Goal: Information Seeking & Learning: Learn about a topic

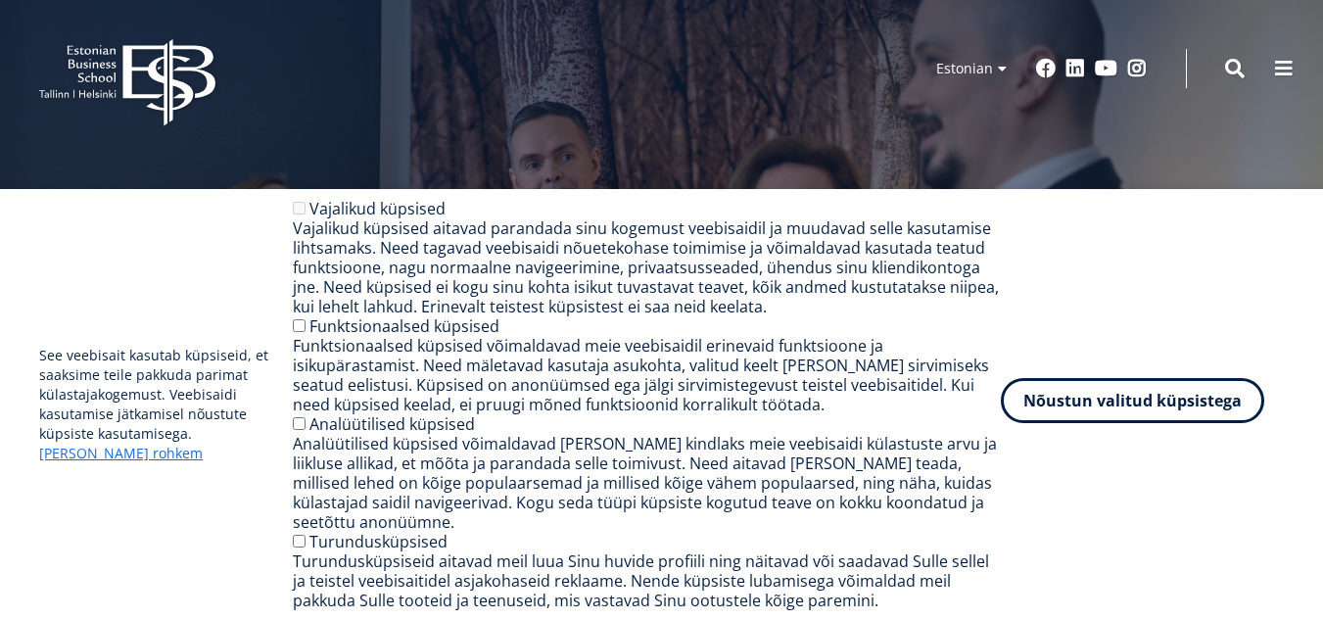
click at [1190, 421] on button "Nõustun valitud küpsistega" at bounding box center [1132, 400] width 263 height 45
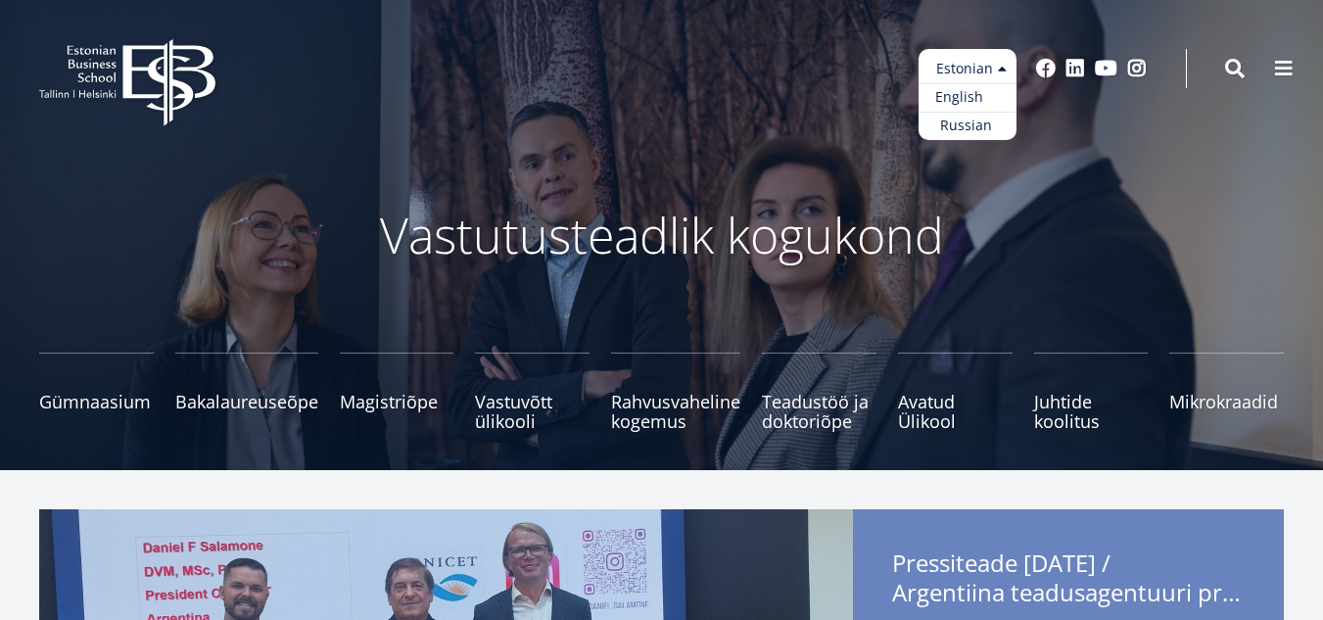
click at [974, 101] on link "English" at bounding box center [967, 97] width 98 height 28
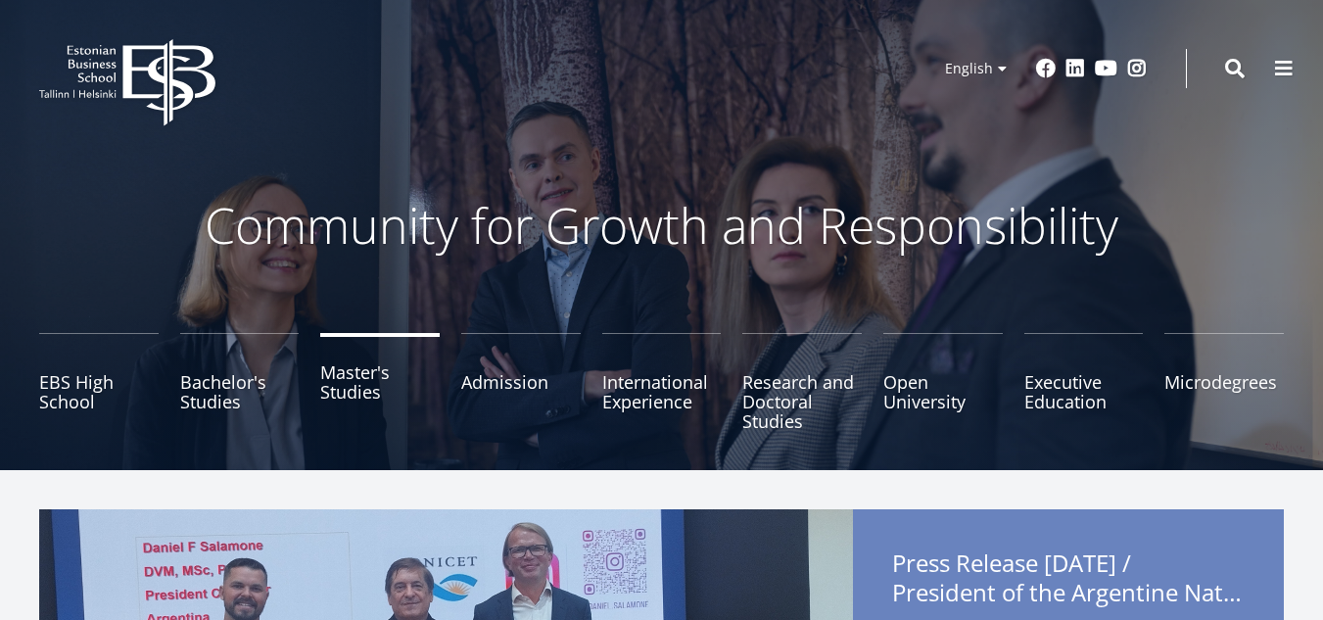
click at [381, 388] on link "Master's Studies" at bounding box center [379, 382] width 119 height 98
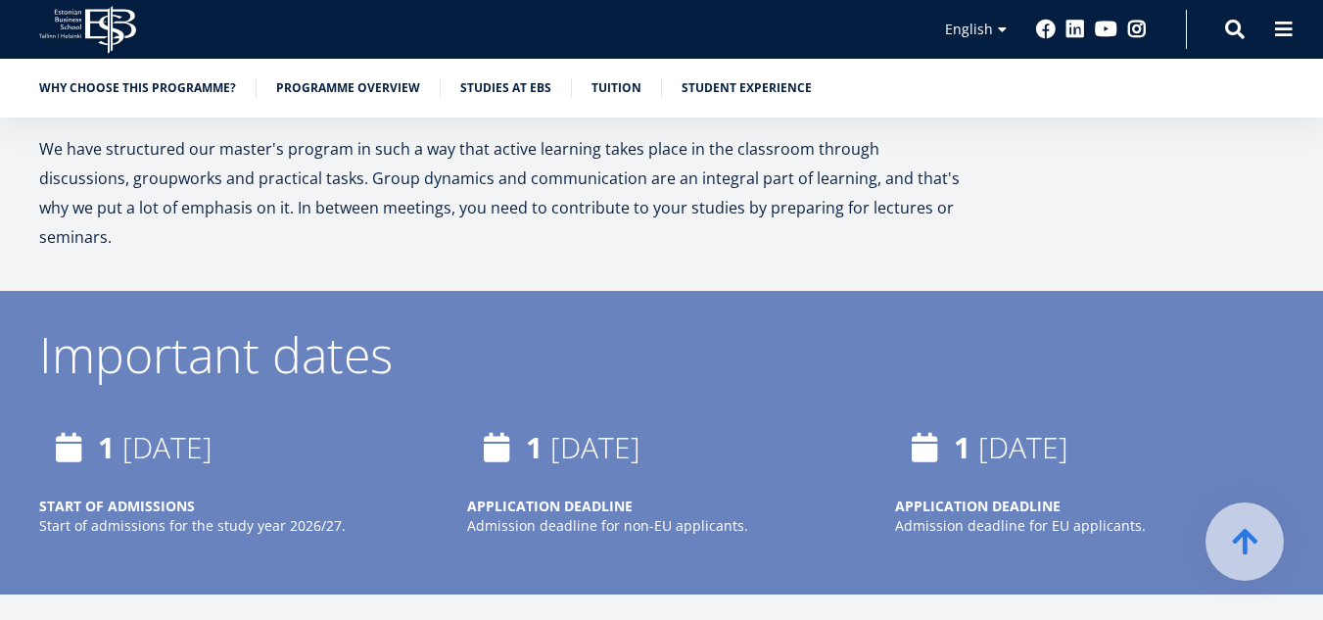
scroll to position [3597, 0]
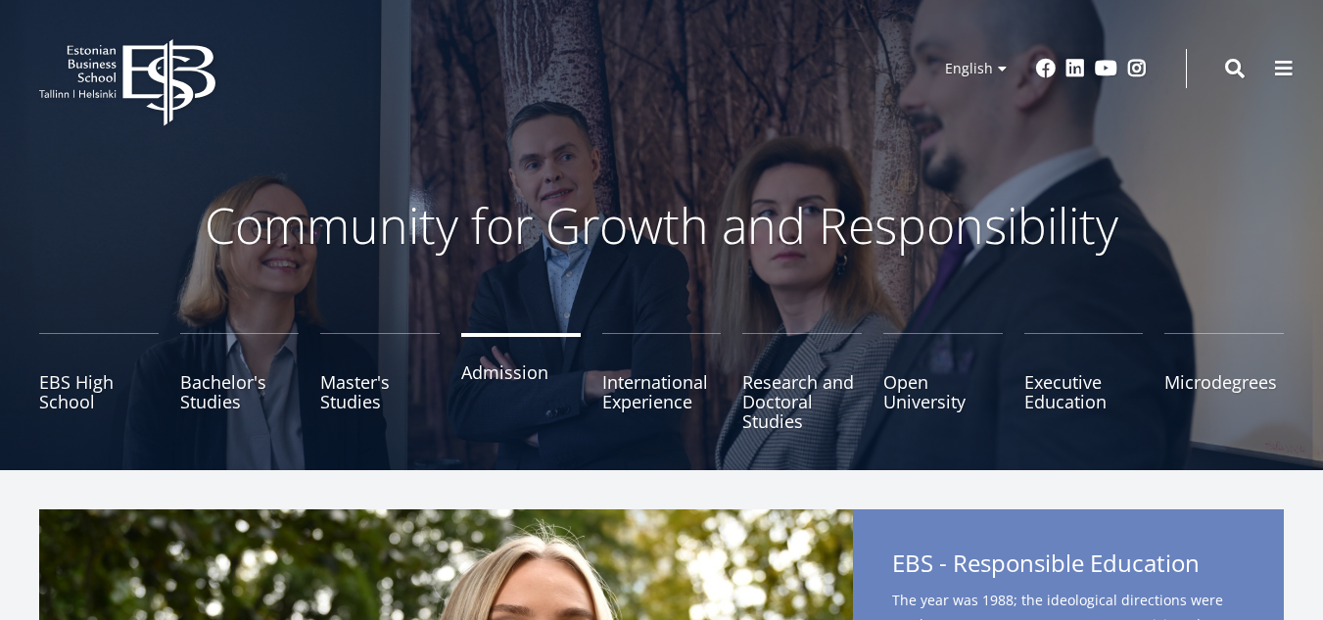
click at [491, 386] on link "Admission" at bounding box center [520, 382] width 119 height 98
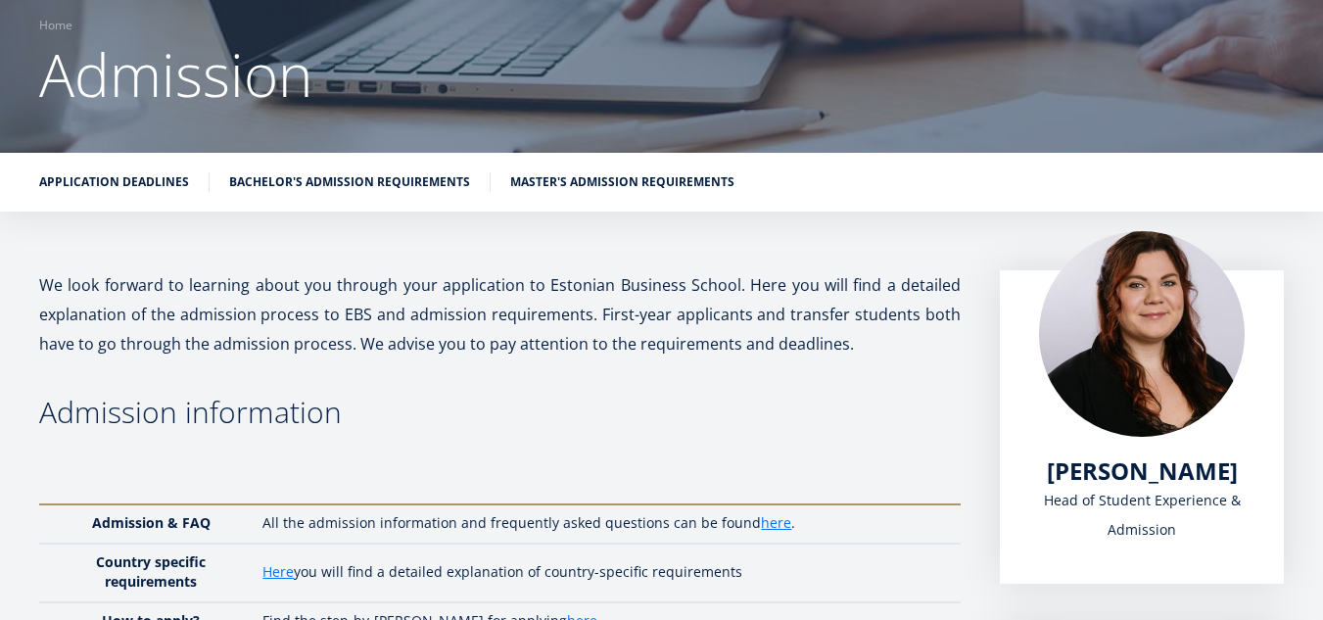
scroll to position [164, 0]
